Goal: Transaction & Acquisition: Purchase product/service

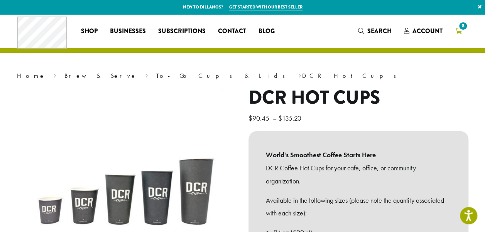
click at [462, 29] on span "8" at bounding box center [463, 26] width 10 height 10
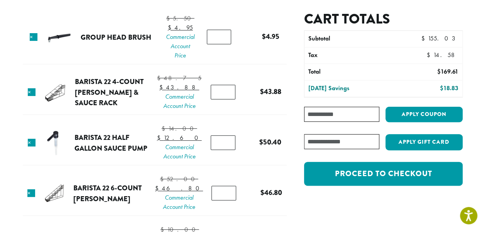
scroll to position [93, 0]
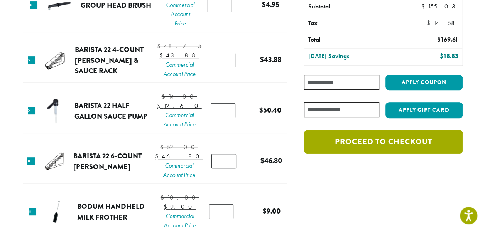
click at [382, 151] on link "Proceed to checkout" at bounding box center [383, 142] width 158 height 24
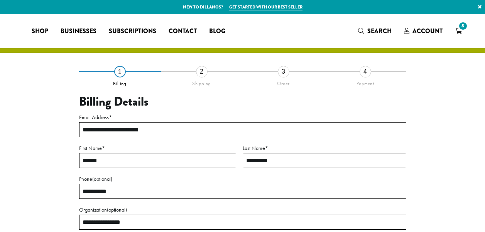
select select "**"
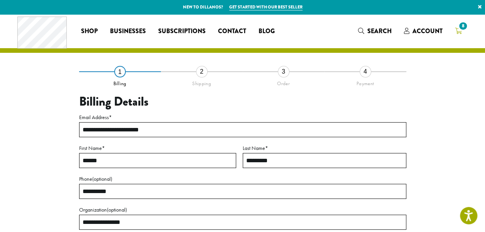
click at [462, 28] on span "8" at bounding box center [463, 26] width 10 height 10
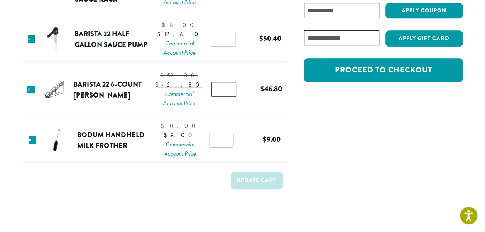
scroll to position [164, 0]
